Goal: Obtain resource: Obtain resource

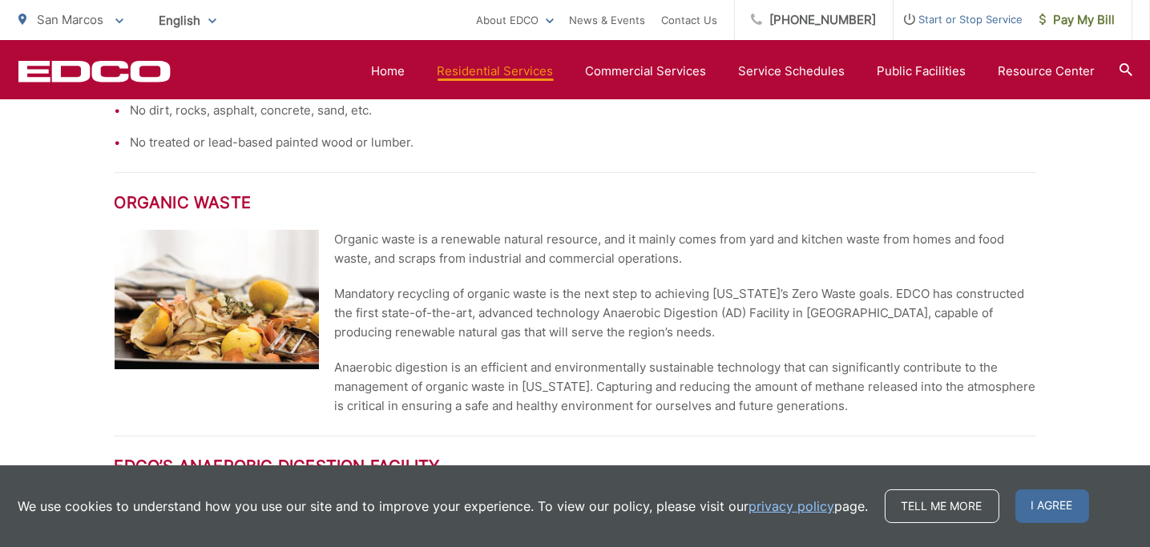
scroll to position [1602, 0]
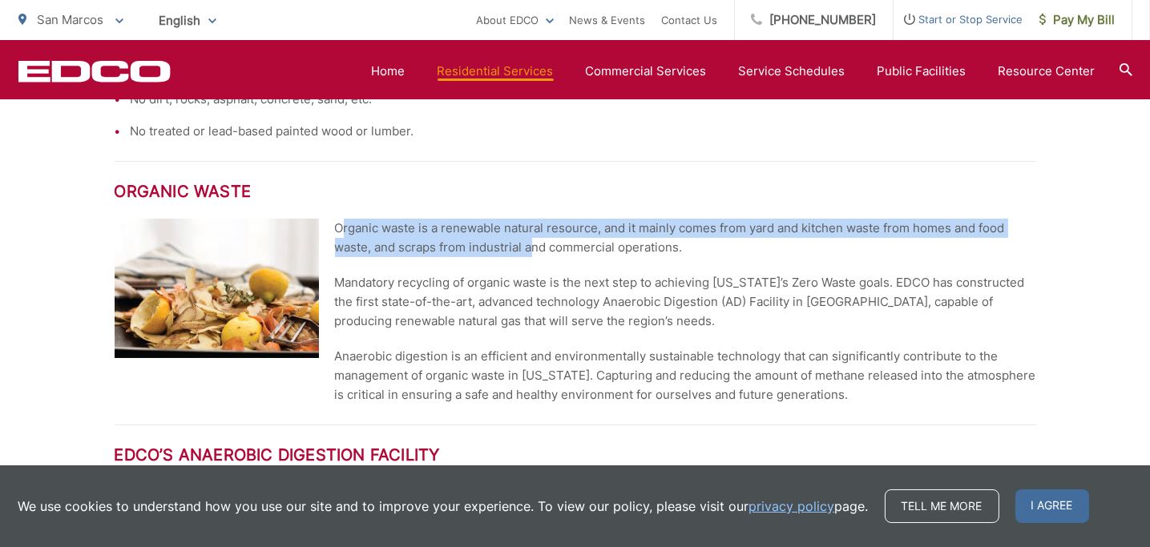
drag, startPoint x: 340, startPoint y: 227, endPoint x: 530, endPoint y: 243, distance: 190.6
click at [530, 243] on p "Organic waste is a renewable natural resource, and it mainly comes from yard an…" at bounding box center [685, 238] width 701 height 38
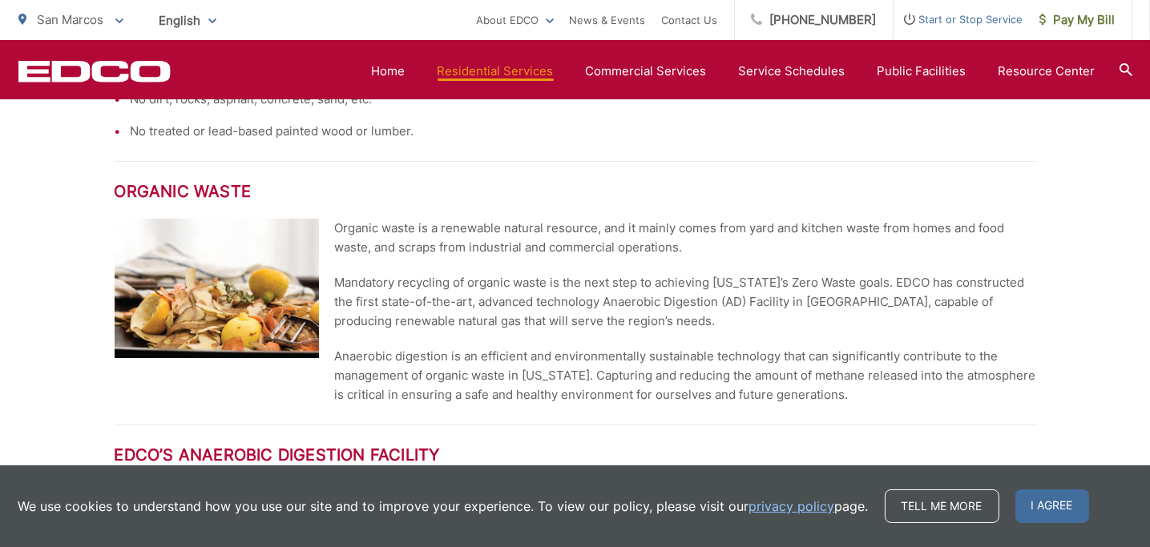
click at [447, 282] on p "Mandatory recycling of organic waste is the next step to achieving [US_STATE]’s…" at bounding box center [685, 302] width 701 height 58
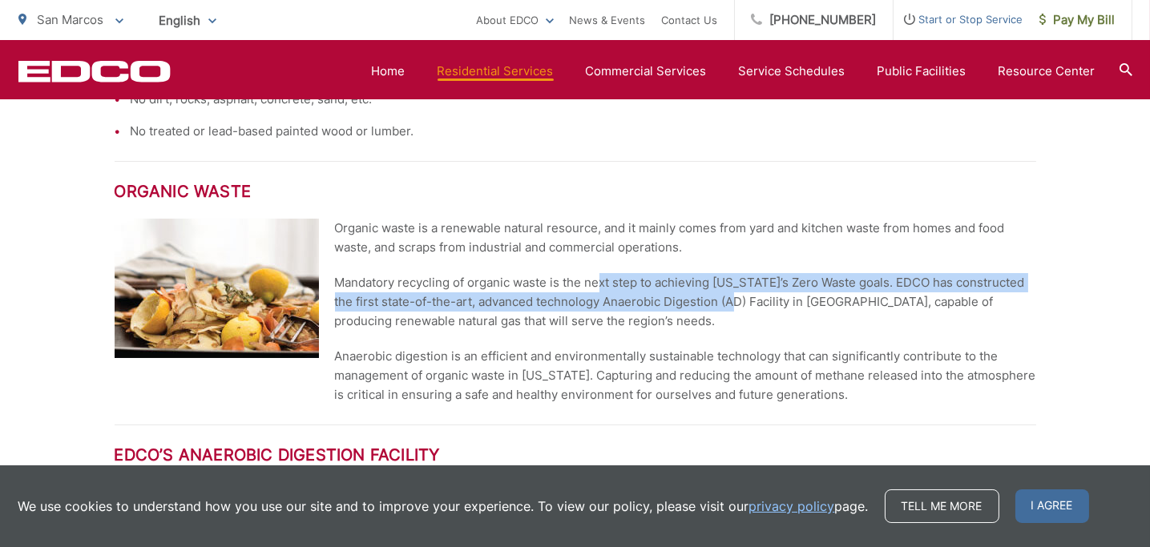
drag, startPoint x: 599, startPoint y: 280, endPoint x: 736, endPoint y: 298, distance: 137.4
click at [736, 298] on p "Mandatory recycling of organic waste is the next step to achieving [US_STATE]’s…" at bounding box center [685, 302] width 701 height 58
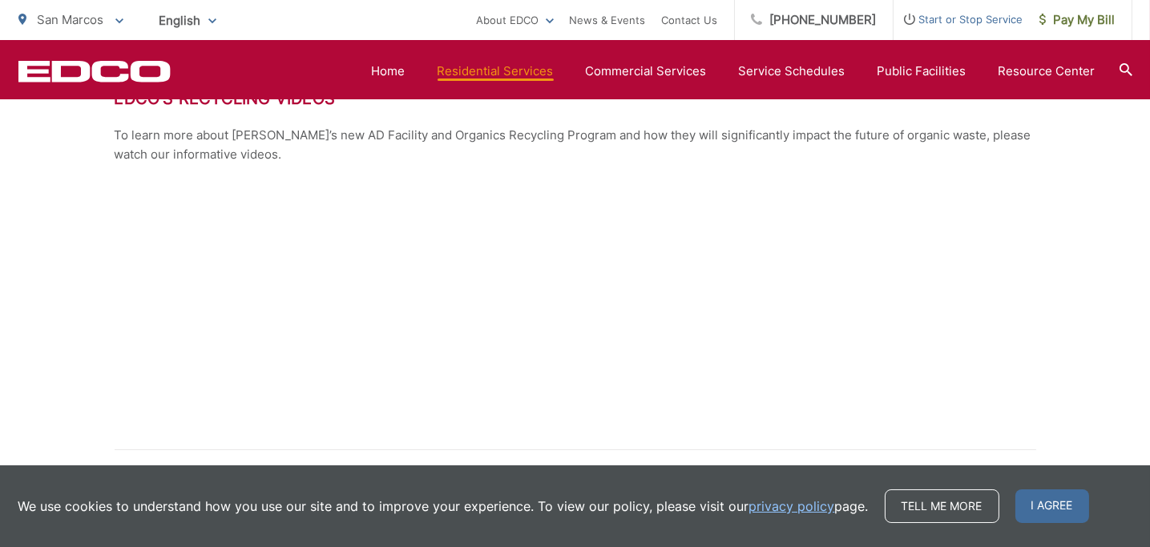
scroll to position [2163, 0]
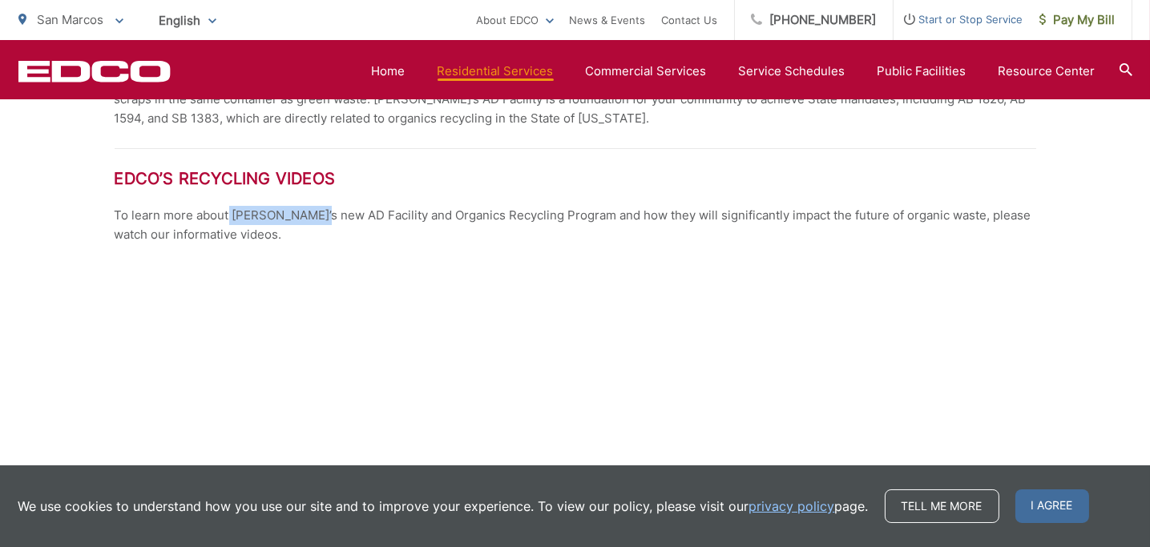
drag, startPoint x: 228, startPoint y: 210, endPoint x: 323, endPoint y: 208, distance: 95.4
click at [323, 208] on p "To learn more about [PERSON_NAME]’s new AD Facility and Organics Recycling Prog…" at bounding box center [575, 225] width 921 height 38
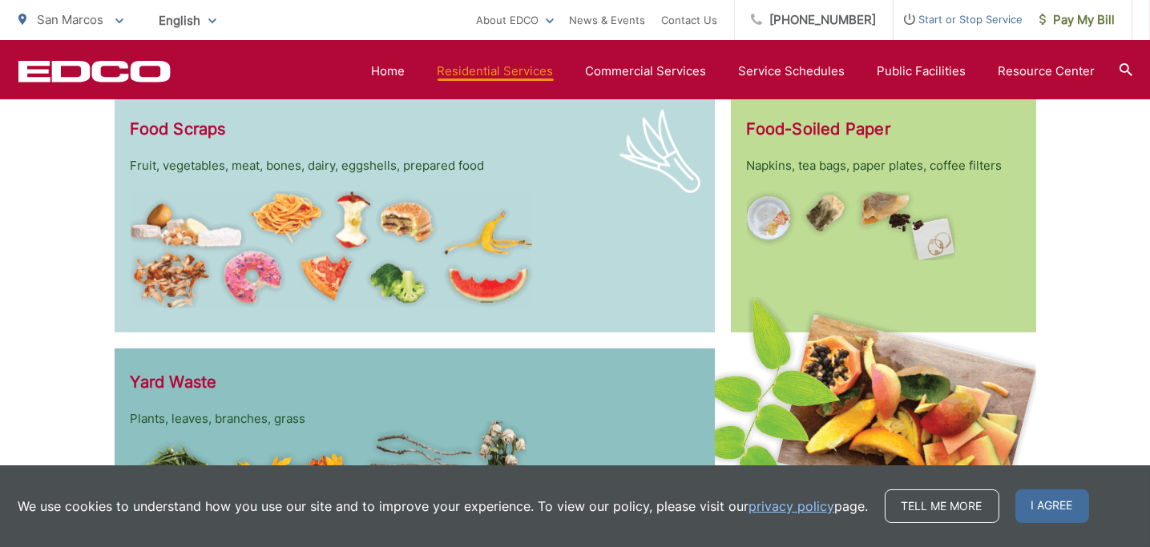
scroll to position [3045, 0]
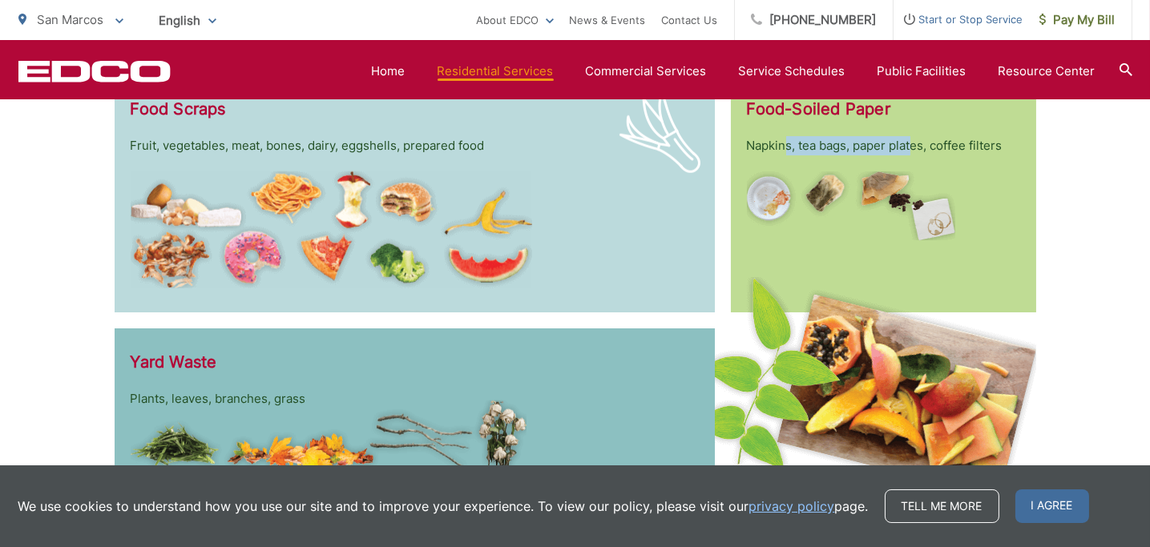
drag, startPoint x: 788, startPoint y: 141, endPoint x: 911, endPoint y: 135, distance: 122.8
click at [911, 136] on p "Napkins, tea bags, paper plates, coffee filters" at bounding box center [883, 145] width 273 height 19
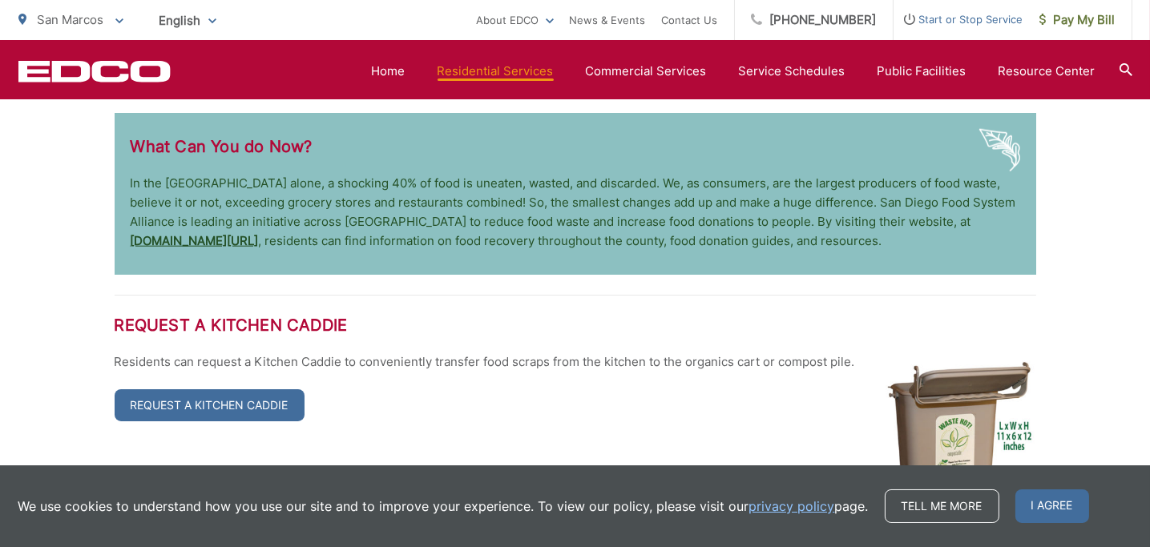
scroll to position [3445, 0]
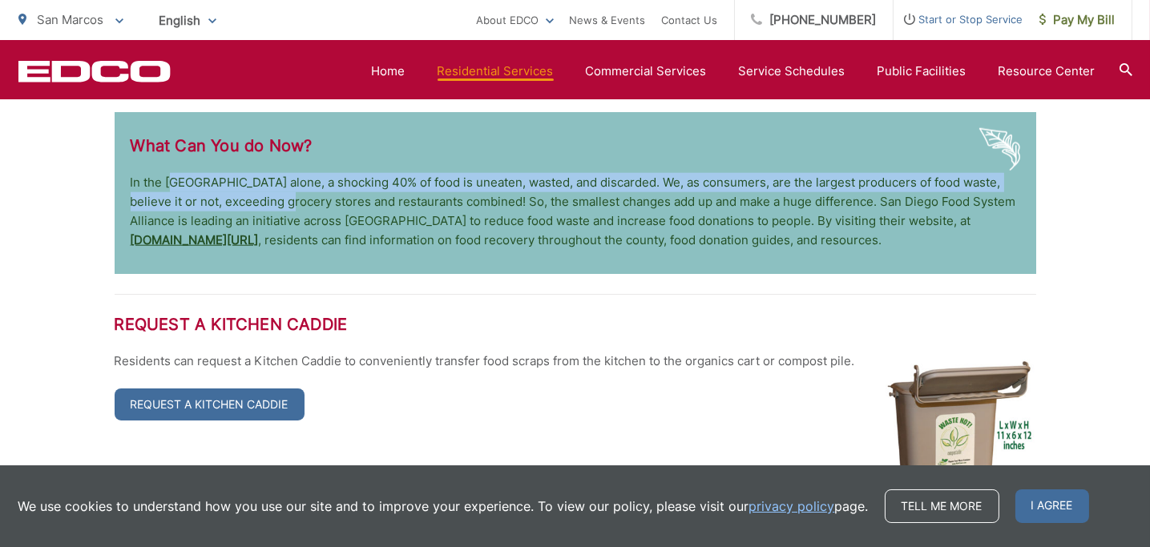
drag, startPoint x: 171, startPoint y: 180, endPoint x: 264, endPoint y: 204, distance: 95.8
click at [264, 204] on p "In the [GEOGRAPHIC_DATA] alone, a shocking 40% of food is uneaten, wasted, and …" at bounding box center [575, 211] width 889 height 77
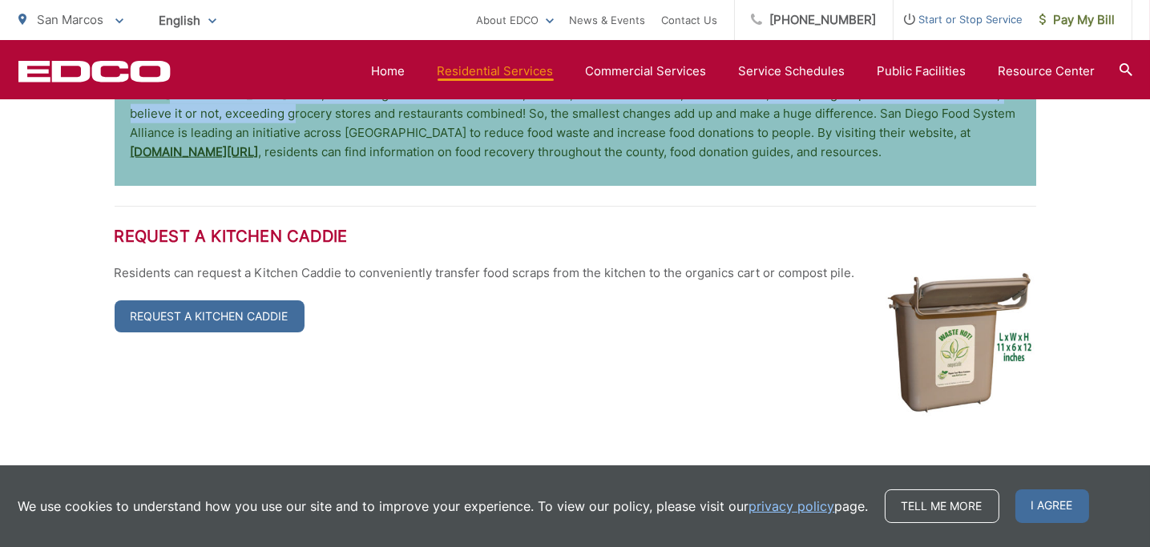
scroll to position [3605, 0]
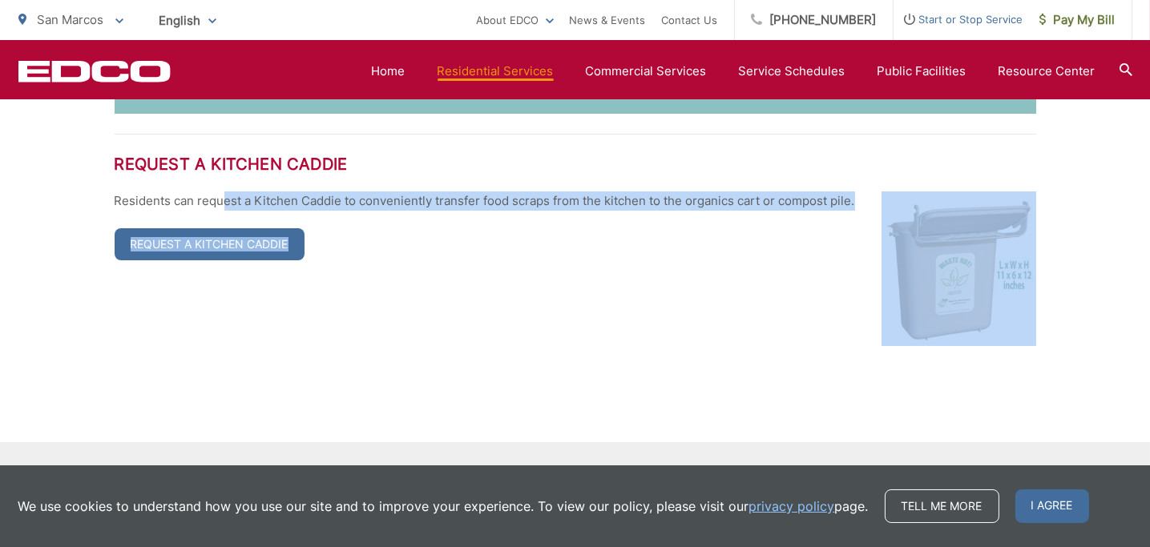
drag, startPoint x: 225, startPoint y: 204, endPoint x: 474, endPoint y: 197, distance: 248.5
click at [592, 208] on p "Residents can request a Kitchen Caddie to conveniently transfer food scraps fro…" at bounding box center [575, 200] width 921 height 19
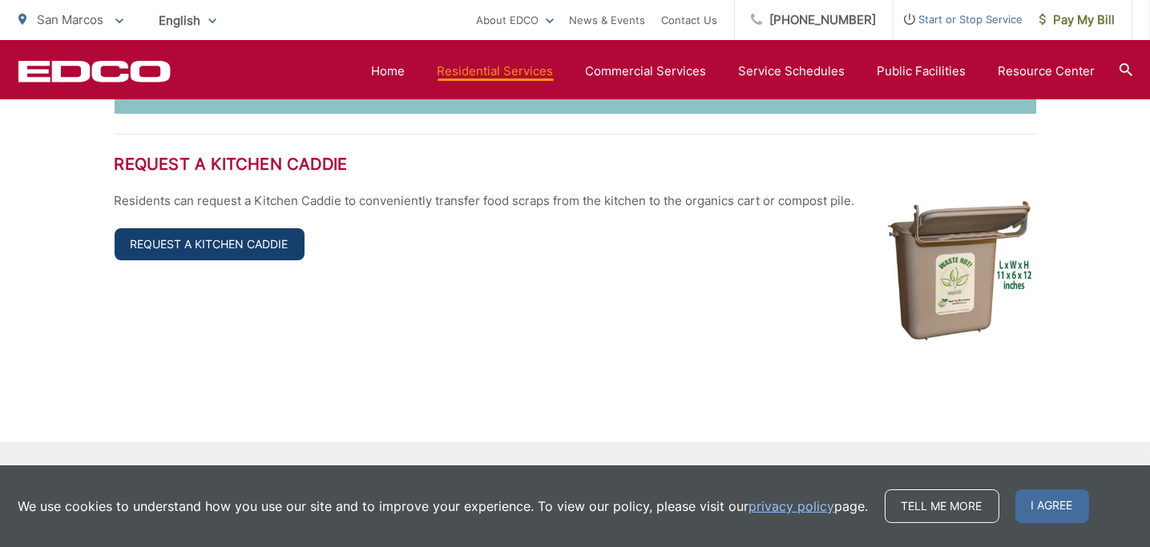
click at [193, 243] on link "Request a Kitchen Caddie" at bounding box center [210, 244] width 190 height 32
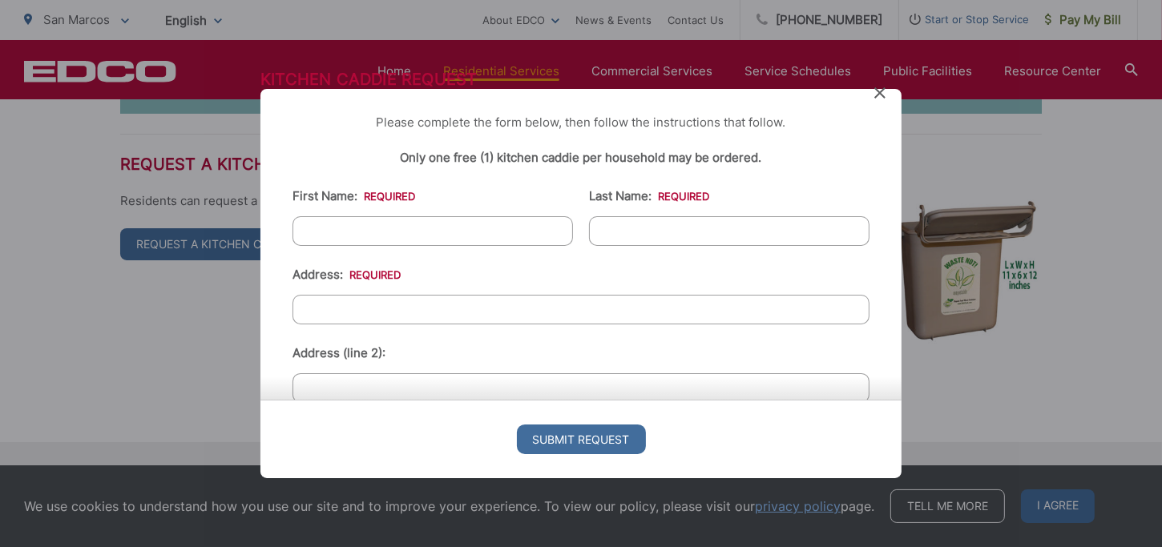
click at [385, 230] on input "First Name: *" at bounding box center [432, 231] width 280 height 30
click at [303, 304] on input "Address: *" at bounding box center [580, 310] width 577 height 30
click at [168, 318] on div "Kitchen Caddie Request Please complete the form below, then follow the instruct…" at bounding box center [581, 273] width 1162 height 547
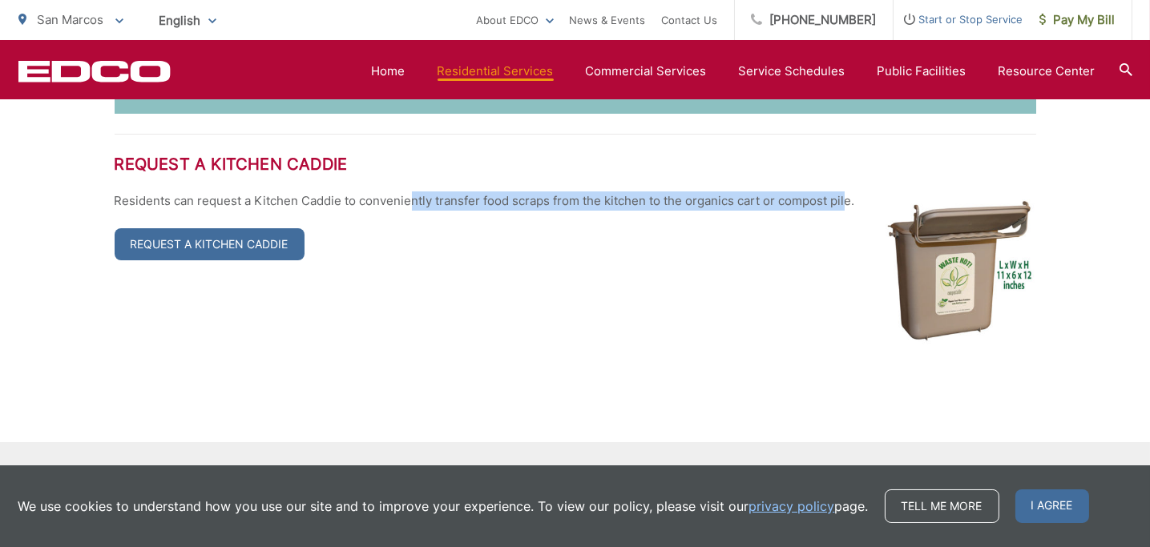
drag, startPoint x: 412, startPoint y: 198, endPoint x: 845, endPoint y: 195, distance: 433.5
click at [845, 195] on p "Residents can request a Kitchen Caddie to conveniently transfer food scraps fro…" at bounding box center [575, 200] width 921 height 19
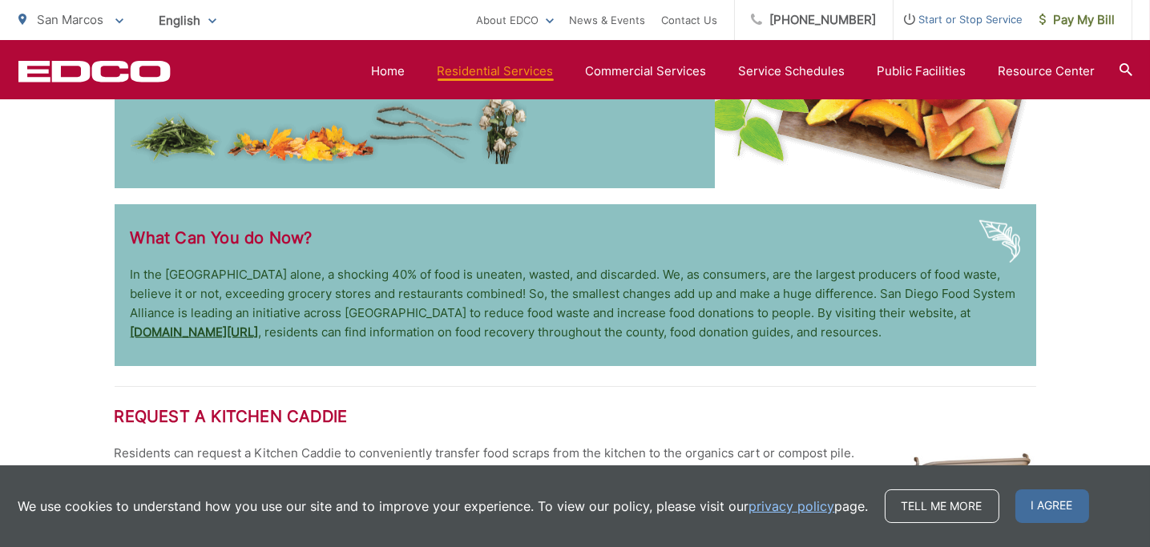
scroll to position [3365, 0]
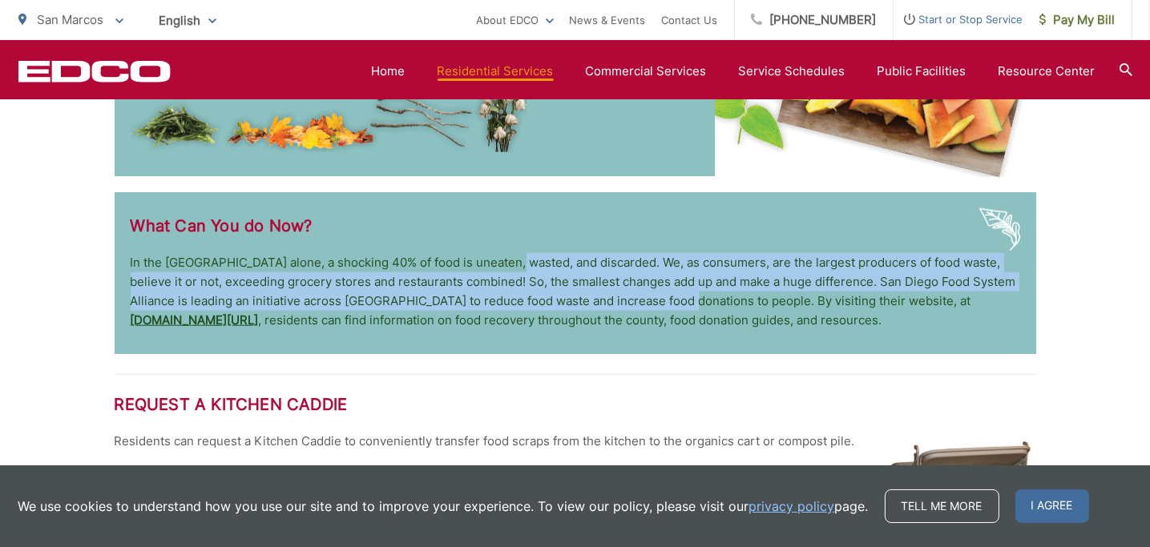
drag, startPoint x: 509, startPoint y: 256, endPoint x: 550, endPoint y: 286, distance: 51.1
click at [660, 296] on p "In the [GEOGRAPHIC_DATA] alone, a shocking 40% of food is uneaten, wasted, and …" at bounding box center [575, 291] width 889 height 77
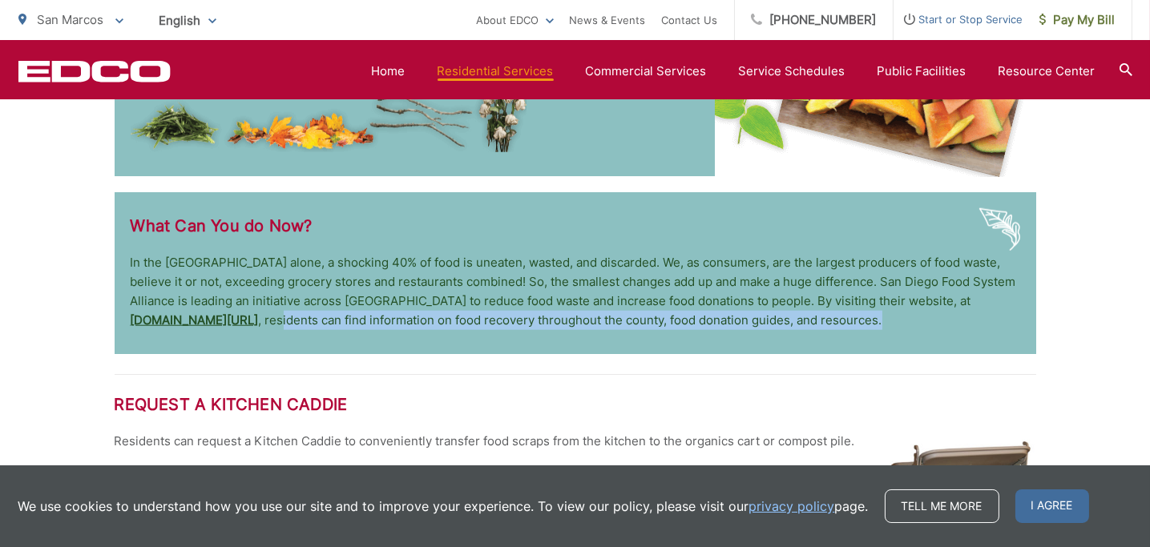
drag, startPoint x: 300, startPoint y: 316, endPoint x: 910, endPoint y: 329, distance: 609.8
click at [910, 329] on div "What Can You do Now? In the [GEOGRAPHIC_DATA] alone, a shocking 40% of food is …" at bounding box center [575, 273] width 921 height 162
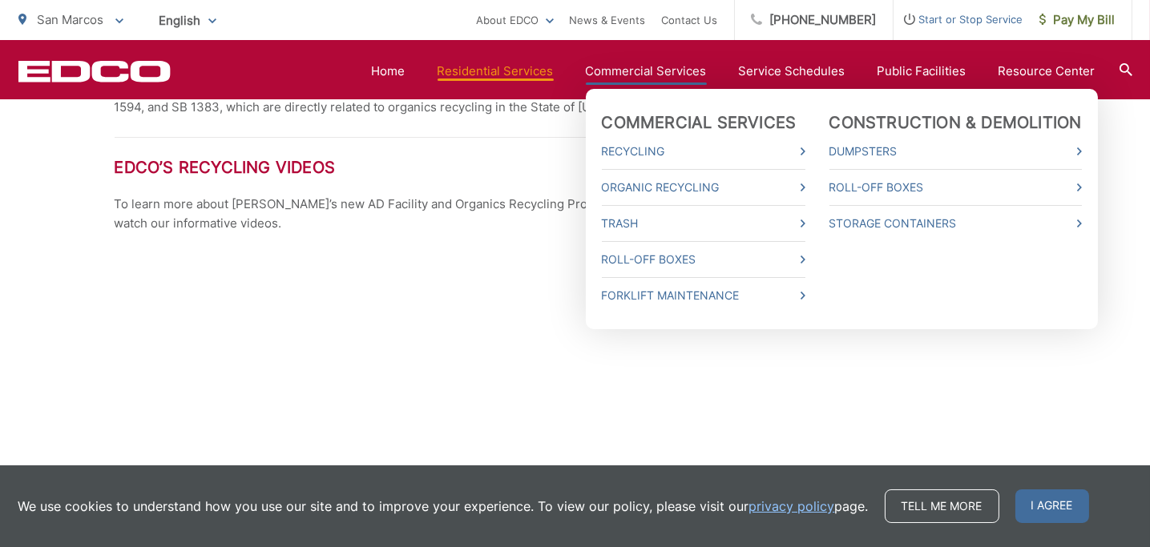
scroll to position [2163, 0]
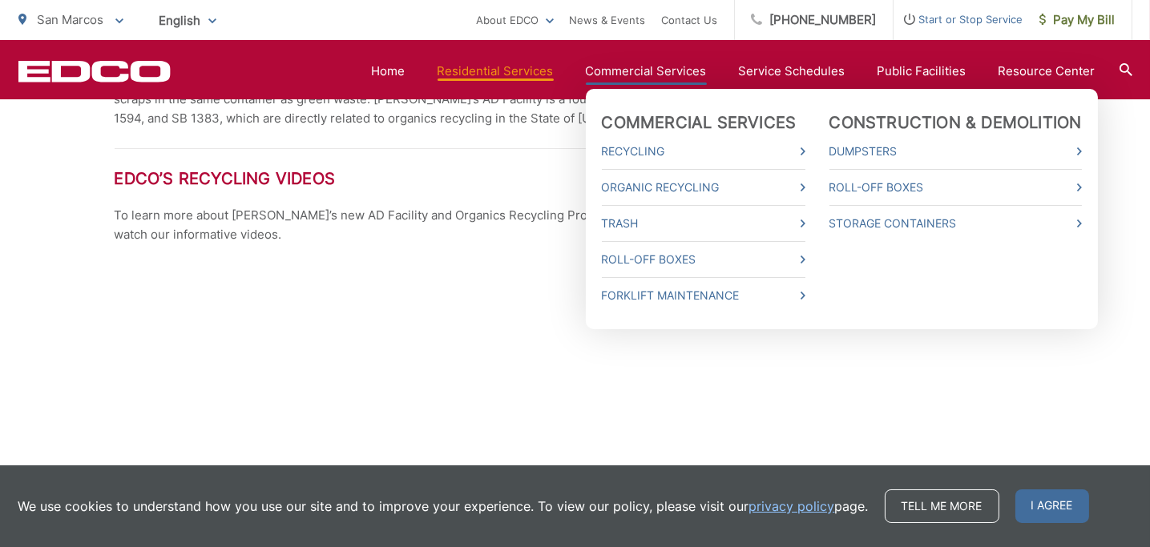
click at [619, 75] on link "Commercial Services" at bounding box center [646, 71] width 121 height 19
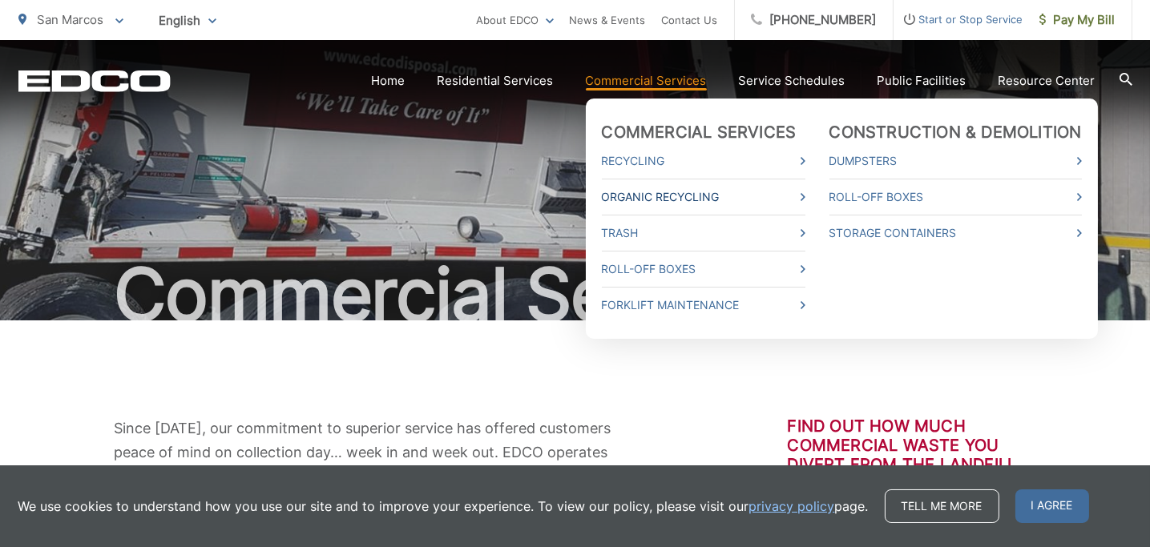
click at [651, 195] on link "Organic Recycling" at bounding box center [704, 196] width 204 height 19
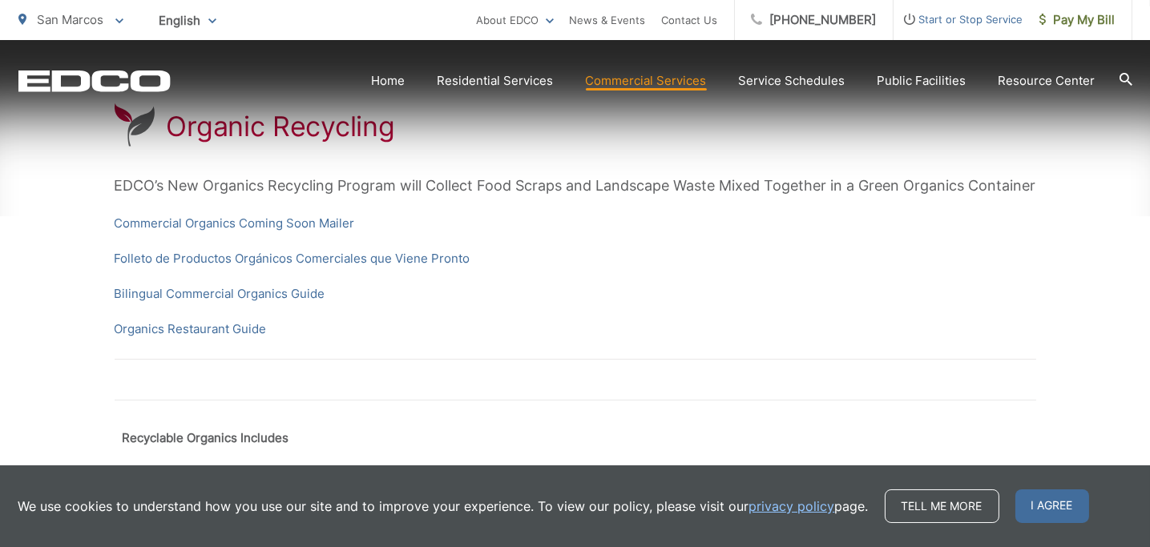
scroll to position [320, 0]
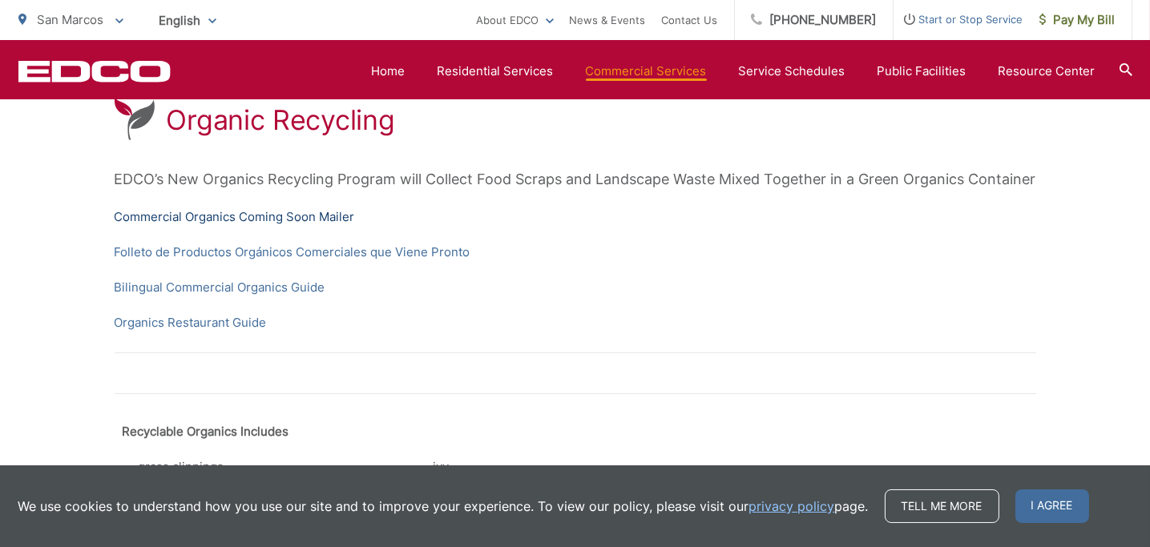
click at [254, 220] on link "Commercial Organics Coming Soon Mailer" at bounding box center [235, 217] width 240 height 19
